Goal: Information Seeking & Learning: Check status

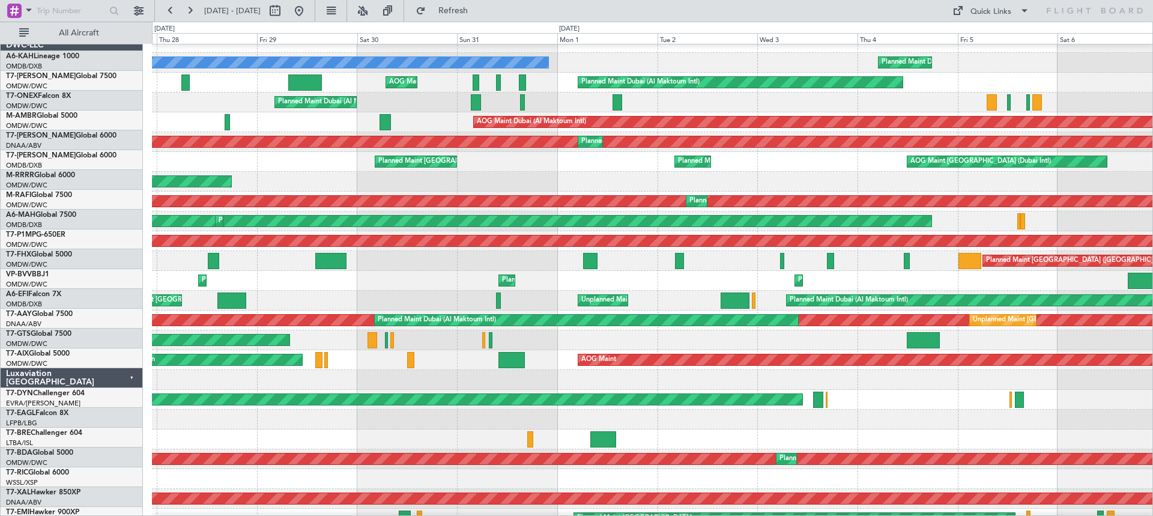
scroll to position [12, 0]
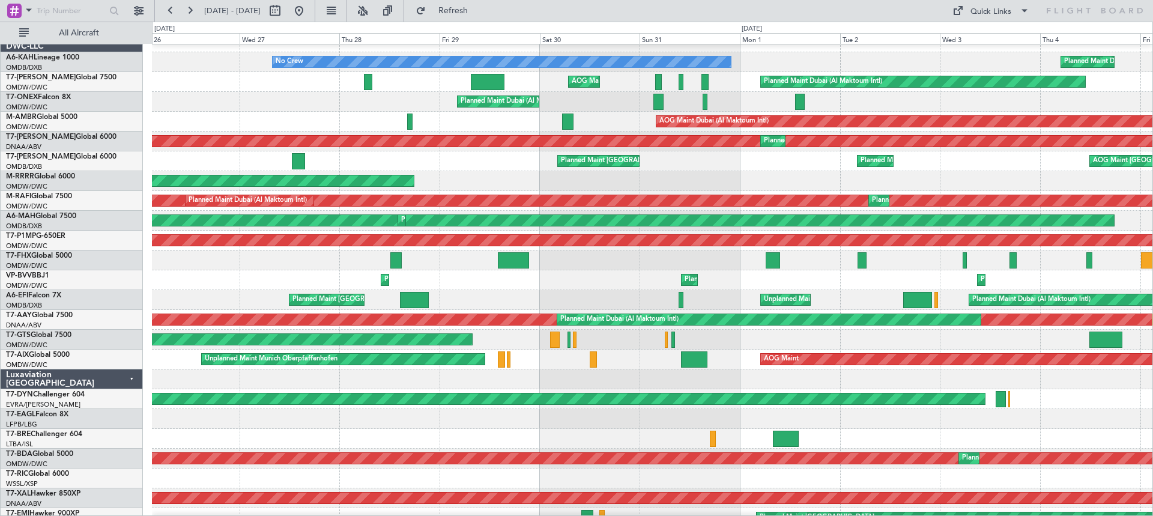
click at [1142, 66] on div "Planned Maint Dubai (Al Maktoum Intl) No Crew" at bounding box center [652, 62] width 1000 height 20
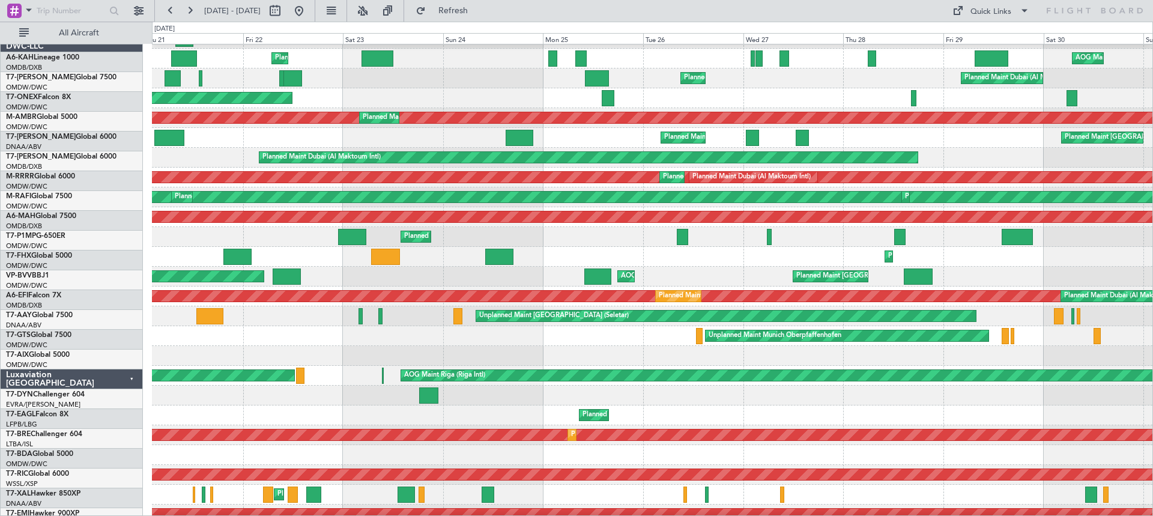
scroll to position [61, 0]
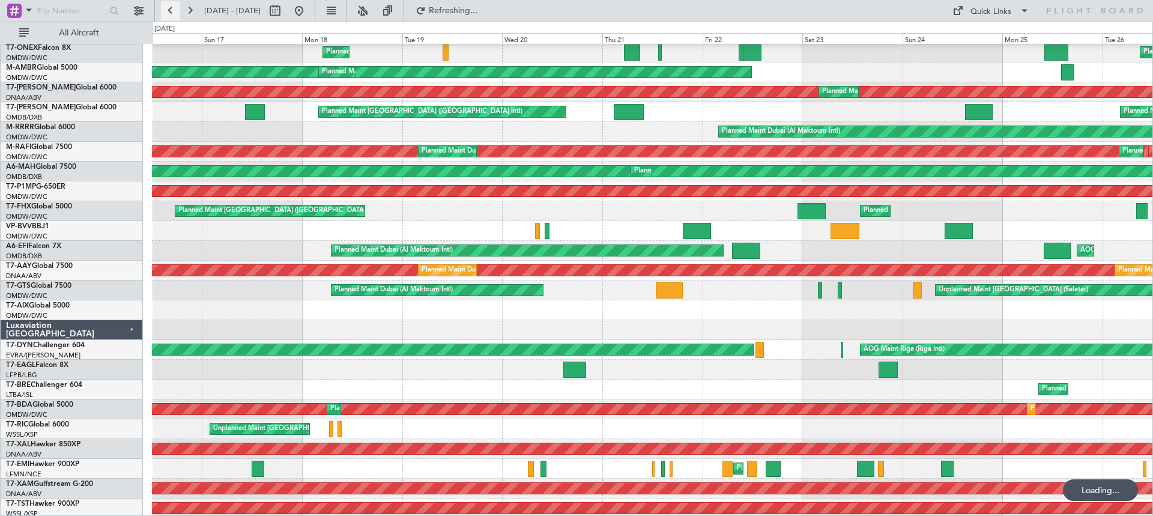
click at [169, 11] on button at bounding box center [170, 10] width 19 height 19
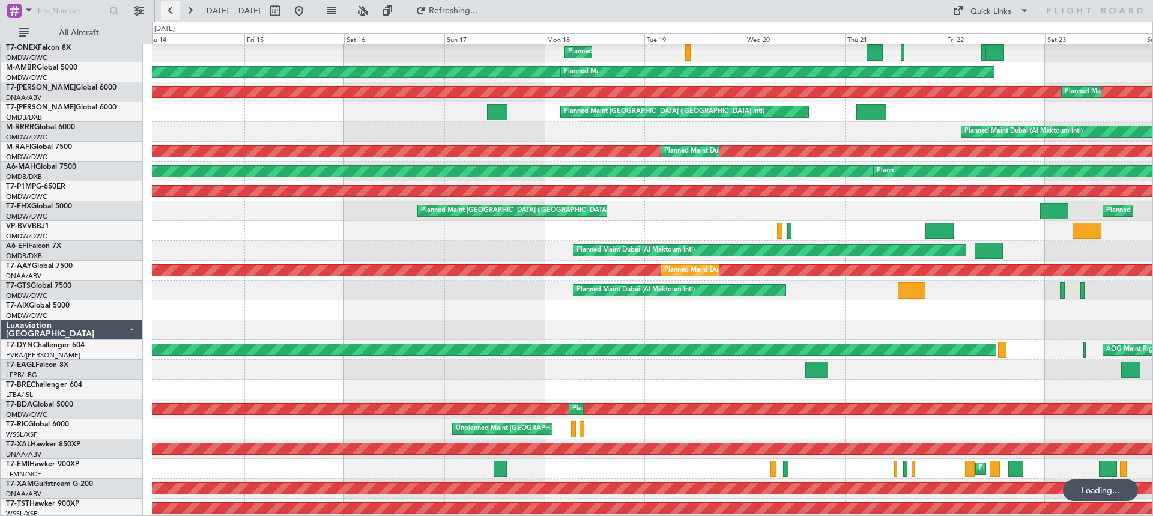
click at [169, 11] on button at bounding box center [170, 10] width 19 height 19
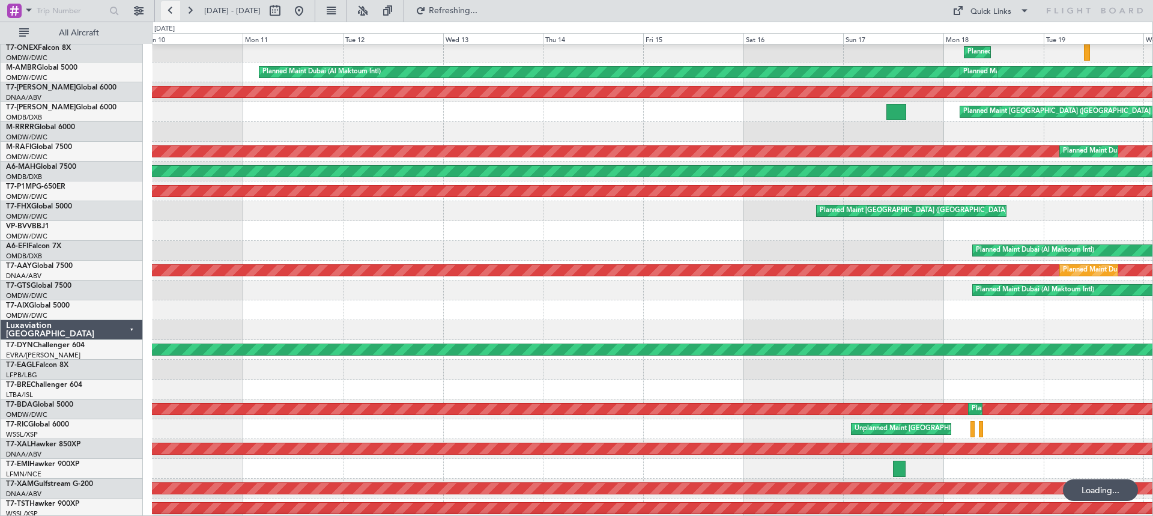
click at [169, 11] on button at bounding box center [170, 10] width 19 height 19
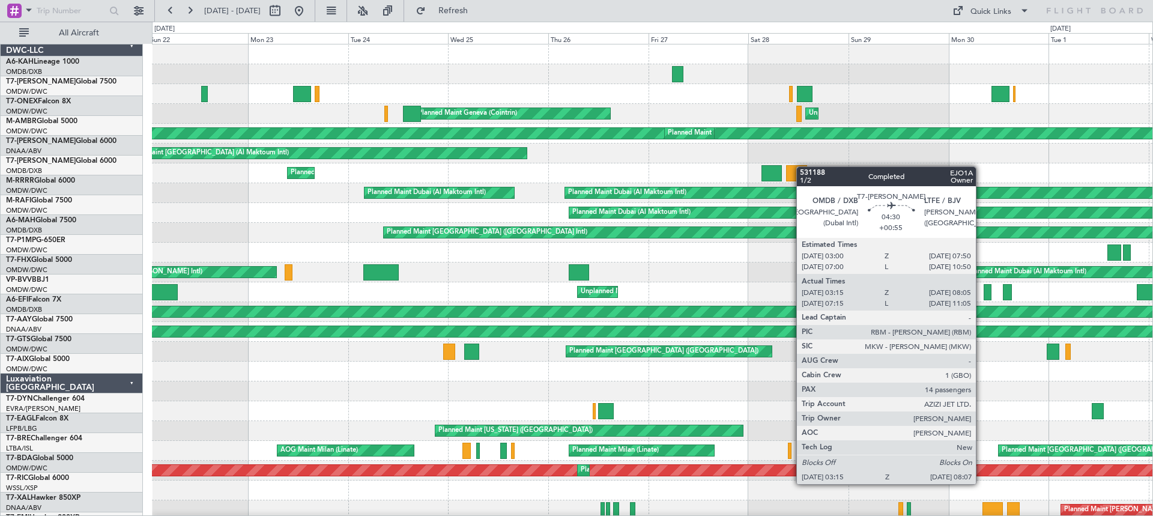
scroll to position [0, 0]
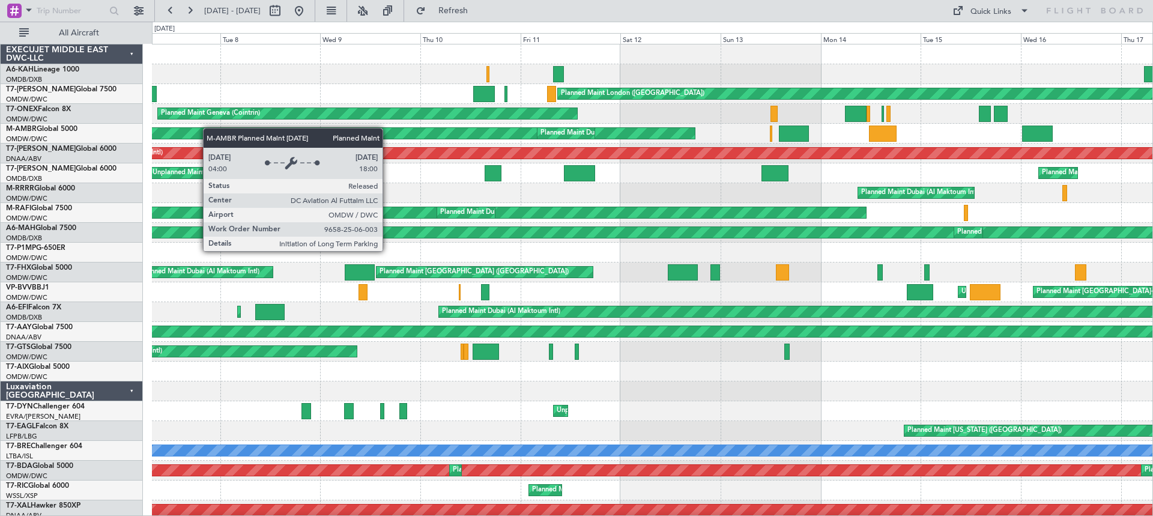
click at [198, 128] on div "Planned Maint [GEOGRAPHIC_DATA] ([GEOGRAPHIC_DATA]) Planned Maint [GEOGRAPHIC_D…" at bounding box center [652, 519] width 1000 height 951
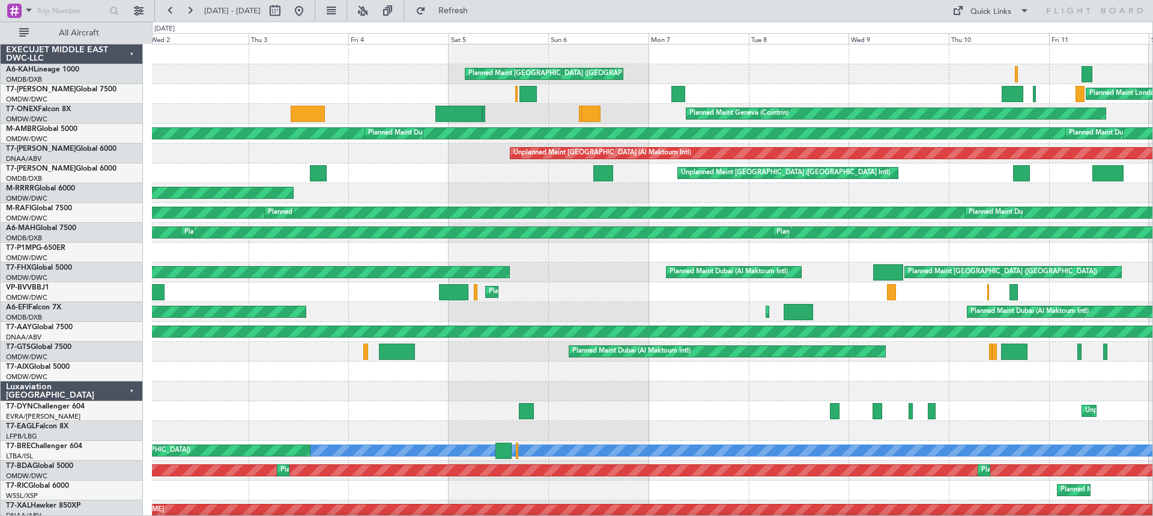
click at [822, 98] on div "Planned Maint [GEOGRAPHIC_DATA] ([GEOGRAPHIC_DATA]) Planned Maint [GEOGRAPHIC_D…" at bounding box center [652, 509] width 1000 height 931
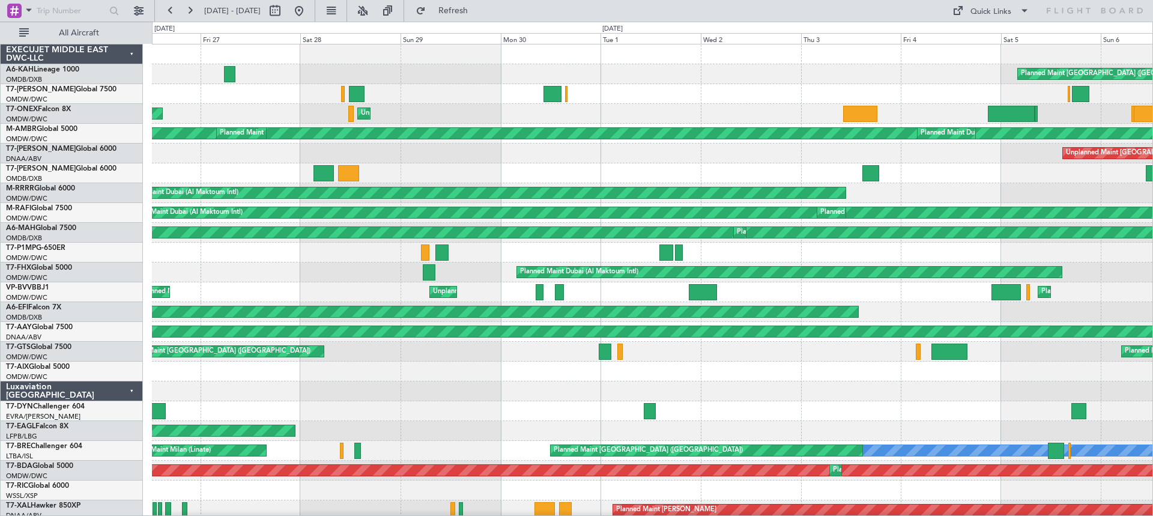
click at [812, 100] on div "Planned Maint [GEOGRAPHIC_DATA] ([GEOGRAPHIC_DATA]) Unplanned Maint [GEOGRAPHIC…" at bounding box center [652, 519] width 1000 height 951
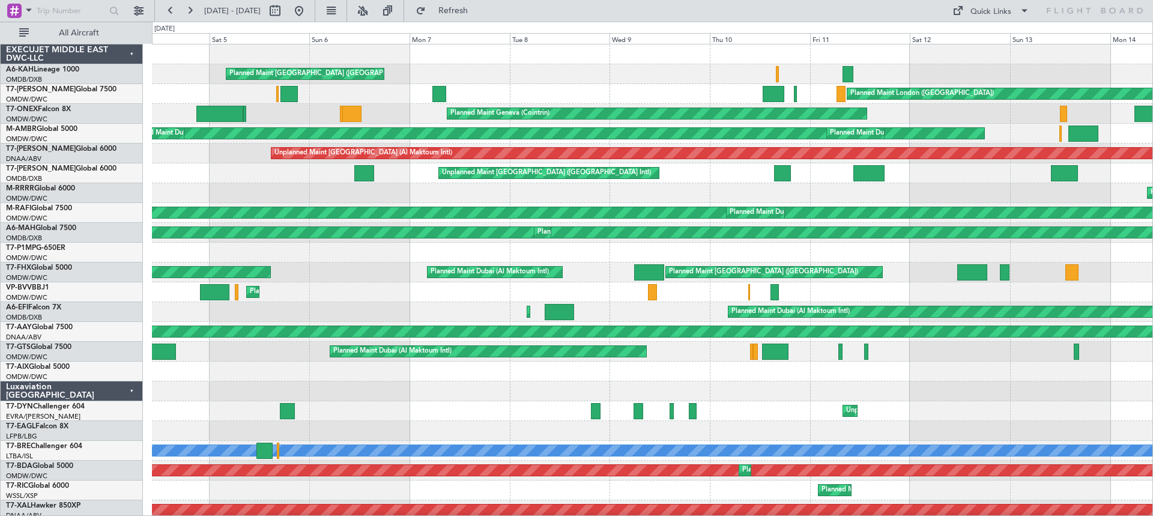
click at [88, 160] on div "Planned Maint [GEOGRAPHIC_DATA] ([GEOGRAPHIC_DATA]) Planned Maint [GEOGRAPHIC_D…" at bounding box center [576, 269] width 1153 height 494
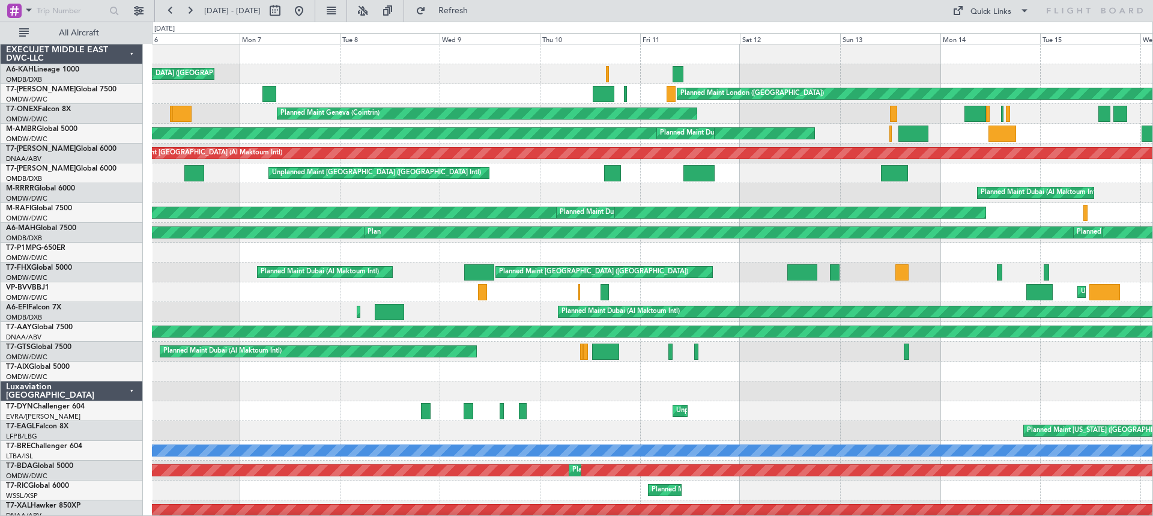
click at [432, 71] on div "Planned Maint [GEOGRAPHIC_DATA] ([GEOGRAPHIC_DATA])" at bounding box center [652, 74] width 1000 height 20
click at [192, 7] on button at bounding box center [189, 10] width 19 height 19
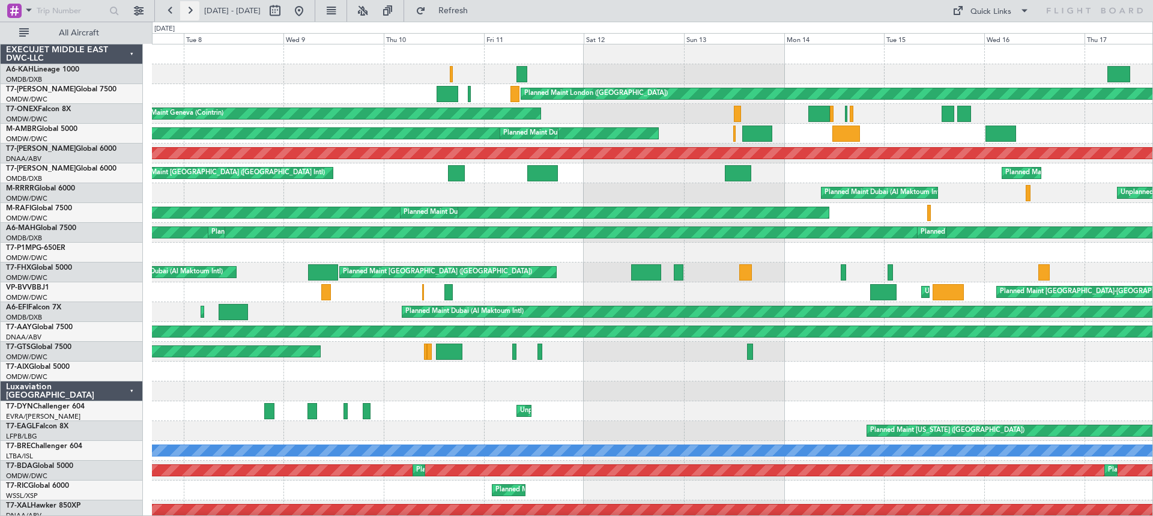
click at [192, 7] on button at bounding box center [189, 10] width 19 height 19
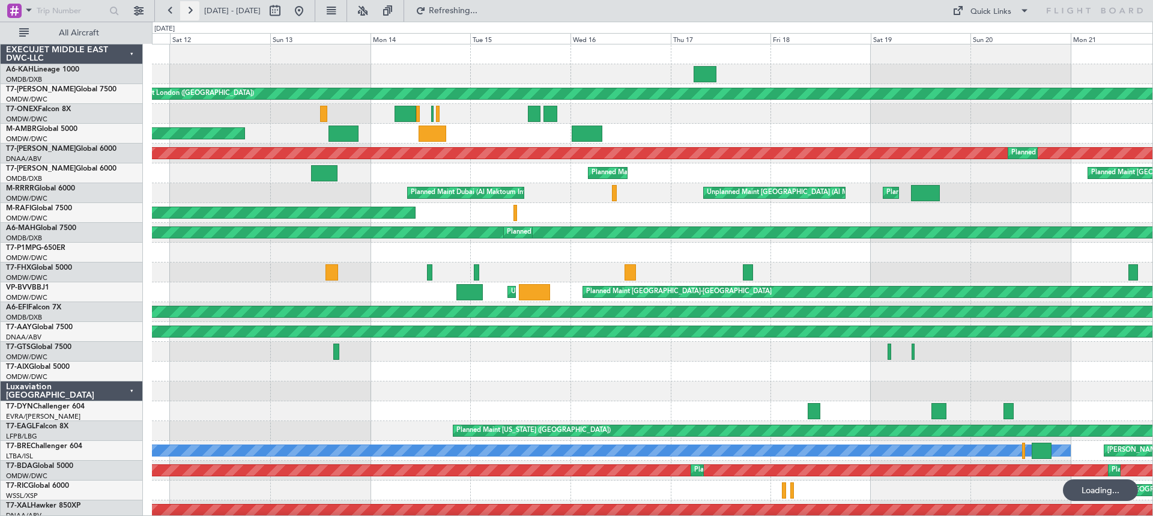
click at [192, 7] on button at bounding box center [189, 10] width 19 height 19
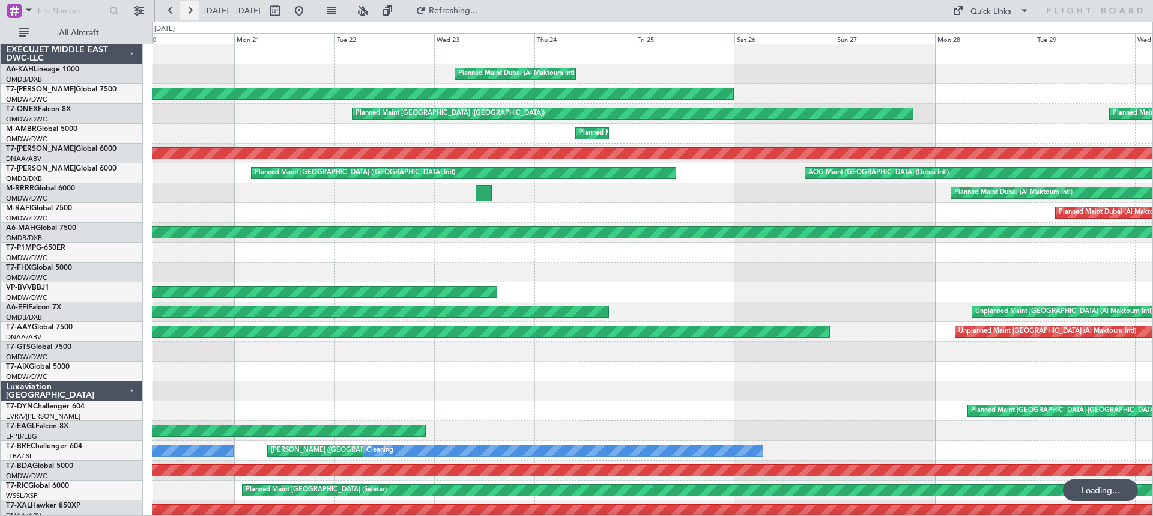
click at [192, 7] on button at bounding box center [189, 10] width 19 height 19
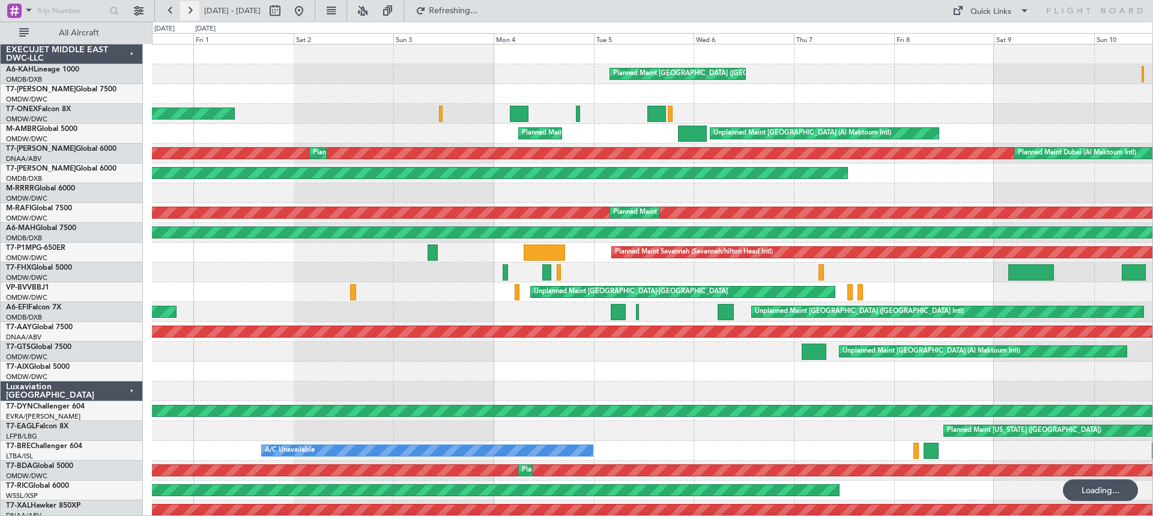
click at [192, 7] on button at bounding box center [189, 10] width 19 height 19
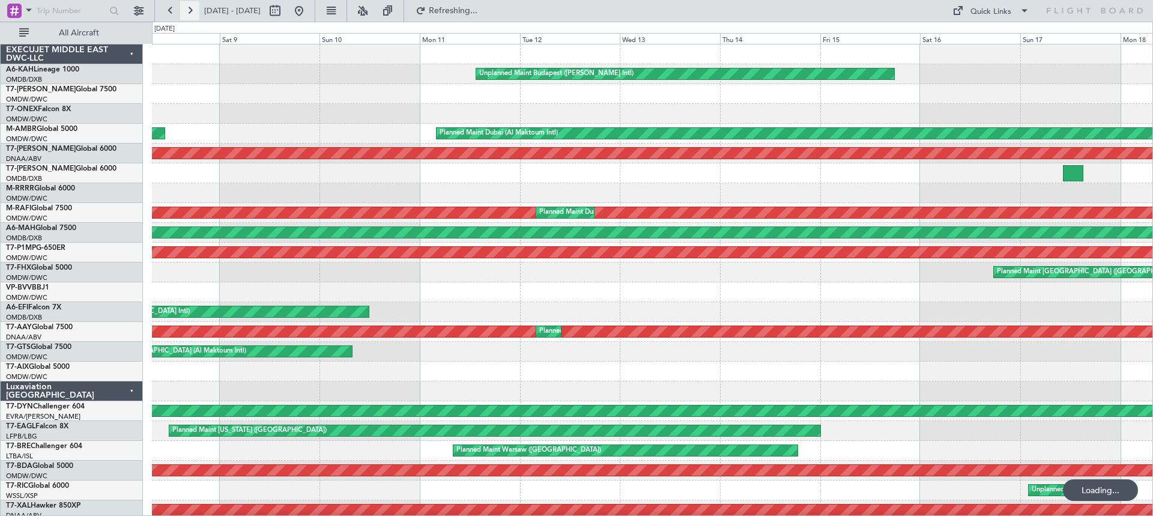
click at [192, 7] on button at bounding box center [189, 10] width 19 height 19
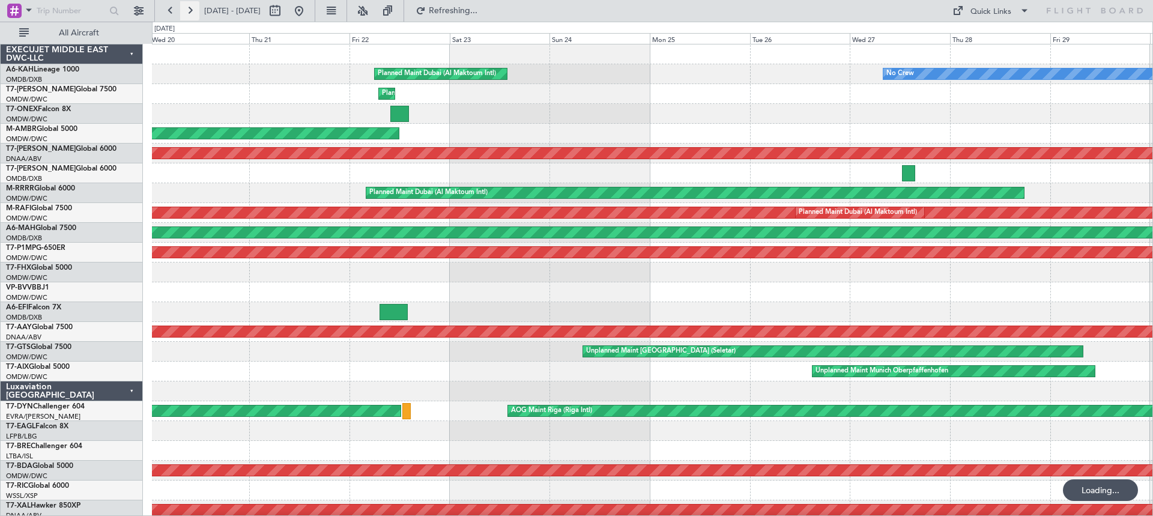
click at [192, 7] on button at bounding box center [189, 10] width 19 height 19
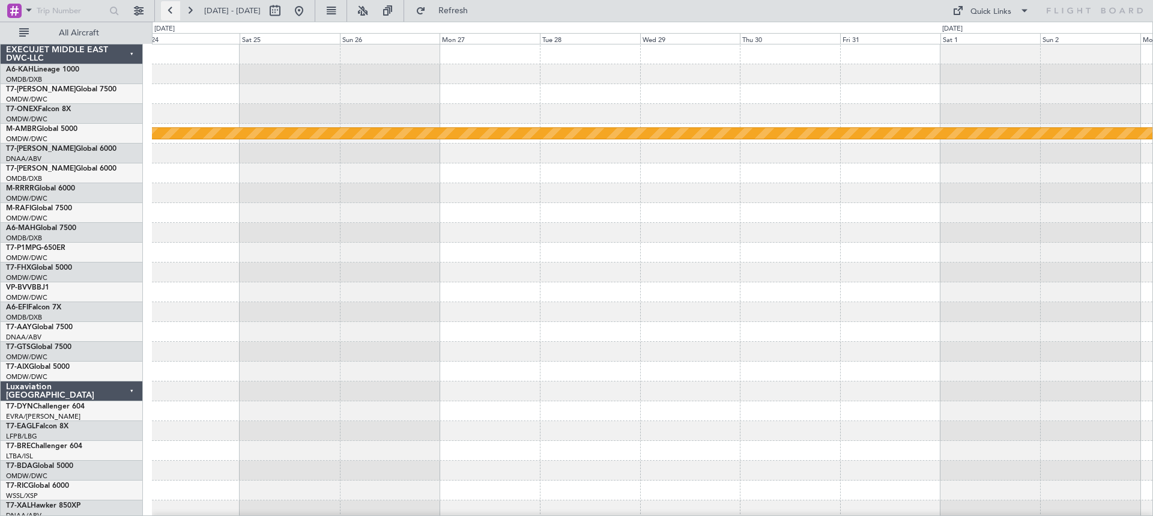
click at [170, 13] on button at bounding box center [170, 10] width 19 height 19
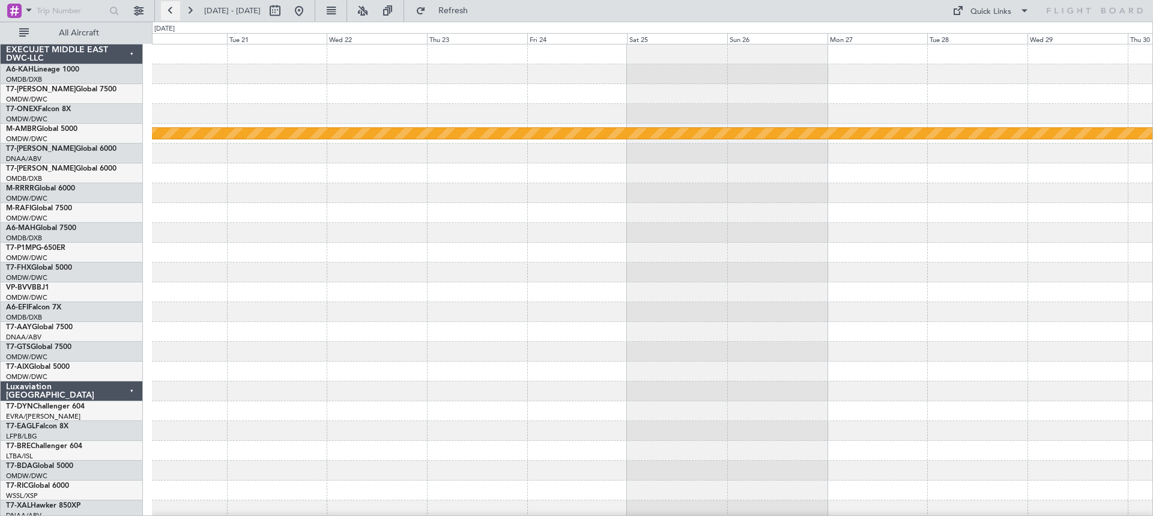
click at [170, 13] on button at bounding box center [170, 10] width 19 height 19
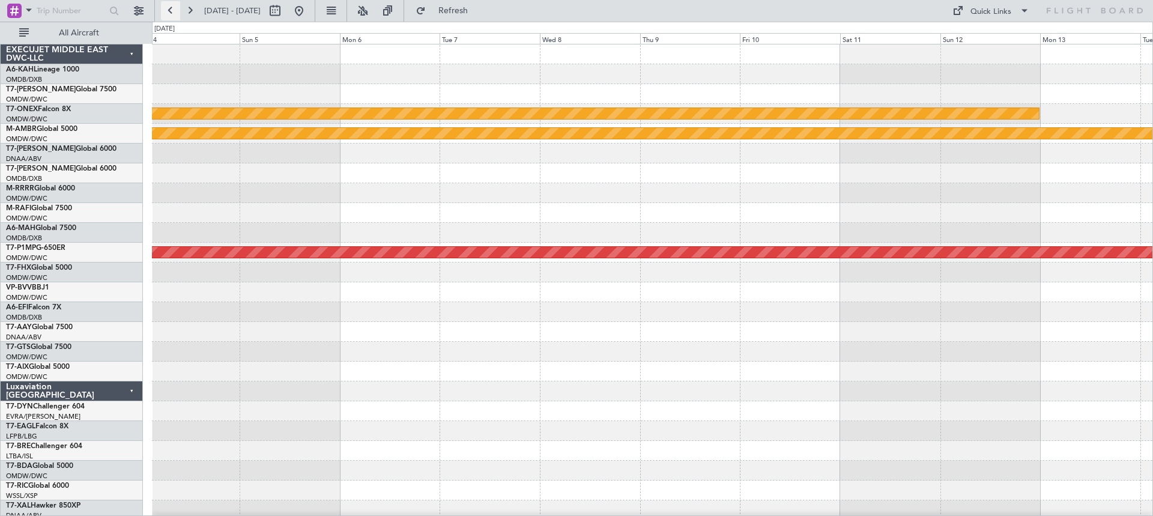
click at [170, 13] on button at bounding box center [170, 10] width 19 height 19
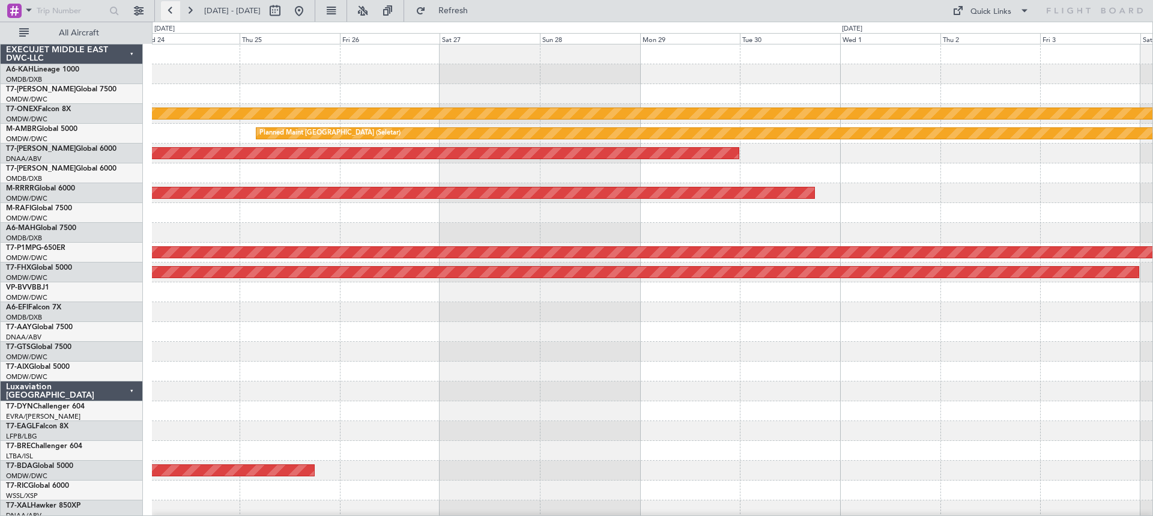
click at [170, 13] on button at bounding box center [170, 10] width 19 height 19
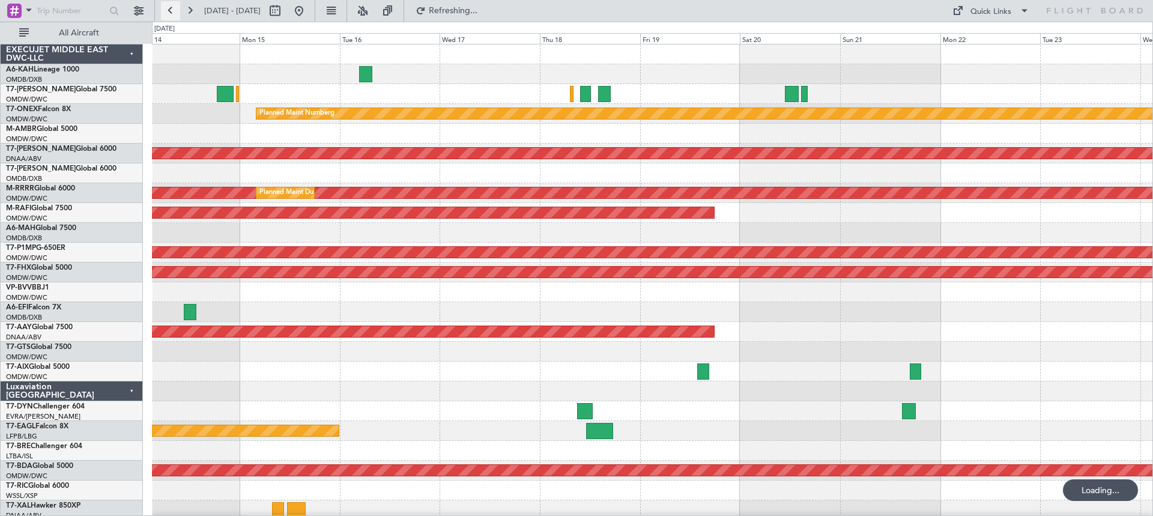
click at [170, 13] on button at bounding box center [170, 10] width 19 height 19
